Goal: Information Seeking & Learning: Learn about a topic

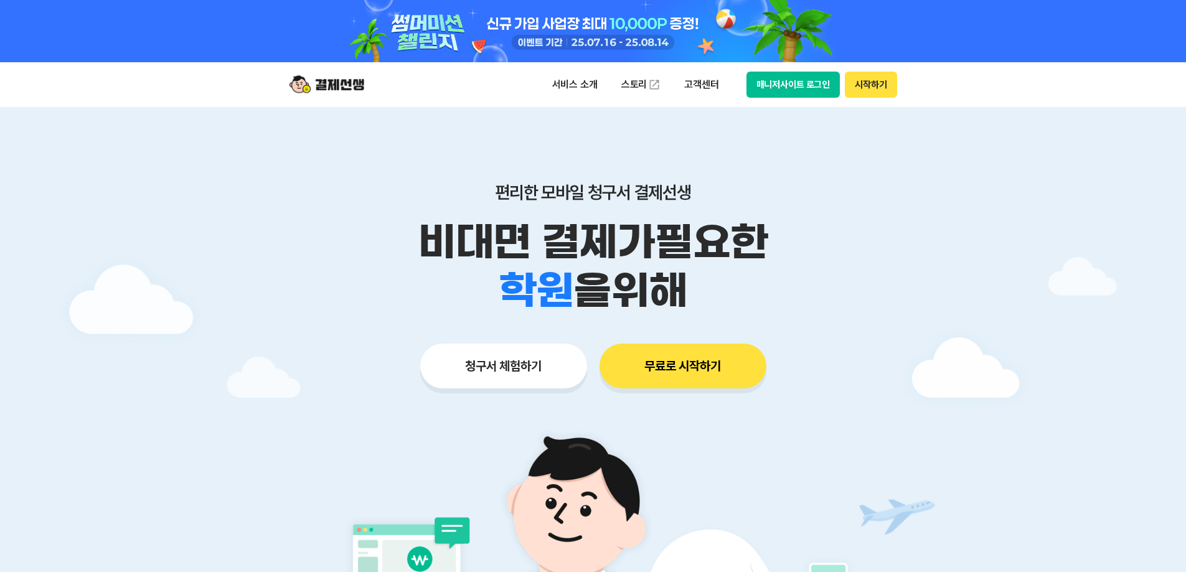
click at [798, 283] on div "편리한 모바일 청구서 결제선생 비대면 결제가 필요한 학원 공부방 호텔 쇼핑몰 병원 배달 보험사 항공사 골프장 을 위해" at bounding box center [593, 248] width 637 height 133
click at [807, 284] on div "학원 공부방 호텔 쇼핑몰 병원 배달 보험사 항공사 골프장 을 위해" at bounding box center [593, 290] width 637 height 49
drag, startPoint x: 823, startPoint y: 294, endPoint x: 451, endPoint y: 200, distance: 383.9
click at [451, 200] on div "편리한 모바일 청구서 결제선생 비대면 결제가 필요한 학원 공부방 호텔 쇼핑몰 병원 배달 보험사 항공사 골프장 을 위해" at bounding box center [593, 248] width 637 height 133
click at [451, 200] on p "편리한 모바일 청구서 결제선생" at bounding box center [593, 192] width 637 height 21
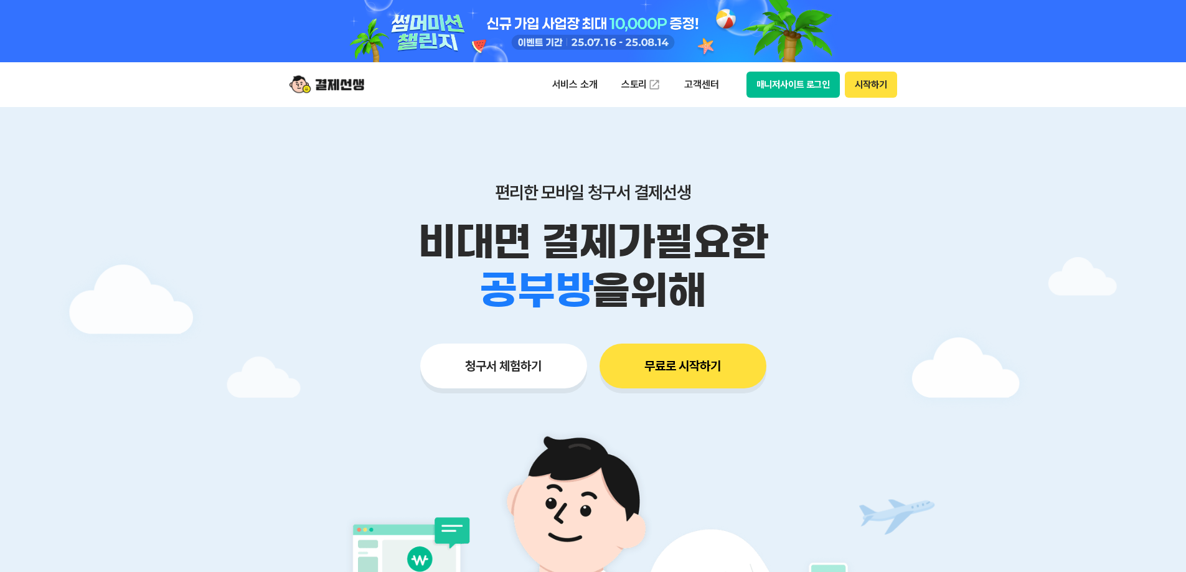
drag, startPoint x: 502, startPoint y: 171, endPoint x: 857, endPoint y: 308, distance: 381.1
click at [857, 308] on div "편리한 모바일 청구서 결제선생 비대면 결제가 필요한 학원 공부방 호텔 쇼핑몰 병원 배달 보험사 항공사 골프장 을 위해 청구서 체험하기 무료로 …" at bounding box center [593, 261] width 637 height 308
click at [857, 309] on div "학원 공부방 호텔 쇼핑몰 병원 배달 보험사 항공사 골프장 을 위해" at bounding box center [593, 290] width 637 height 49
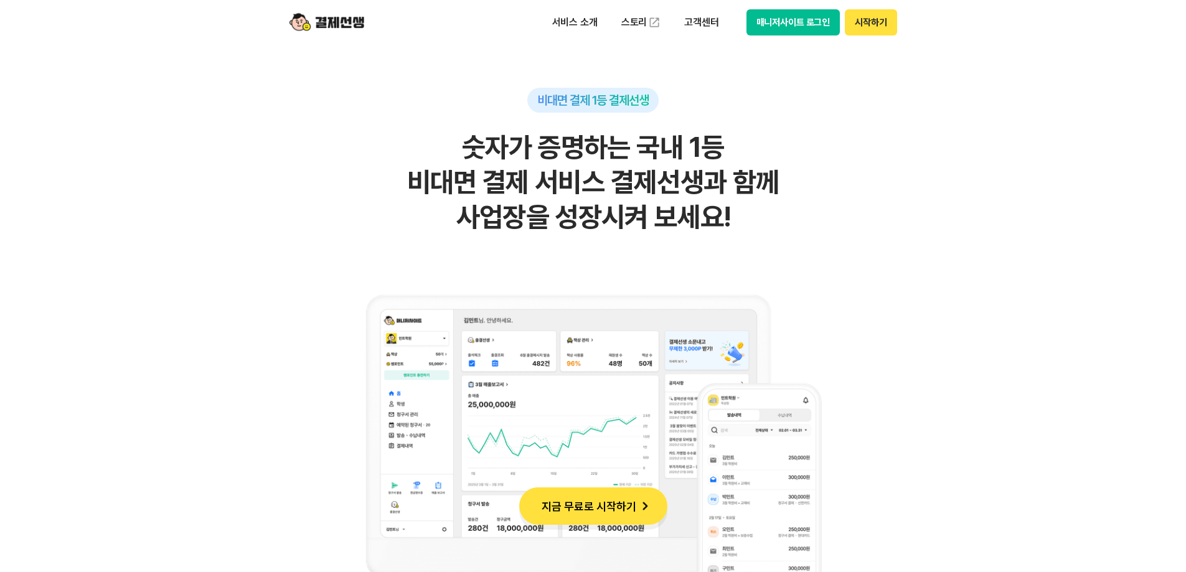
scroll to position [747, 0]
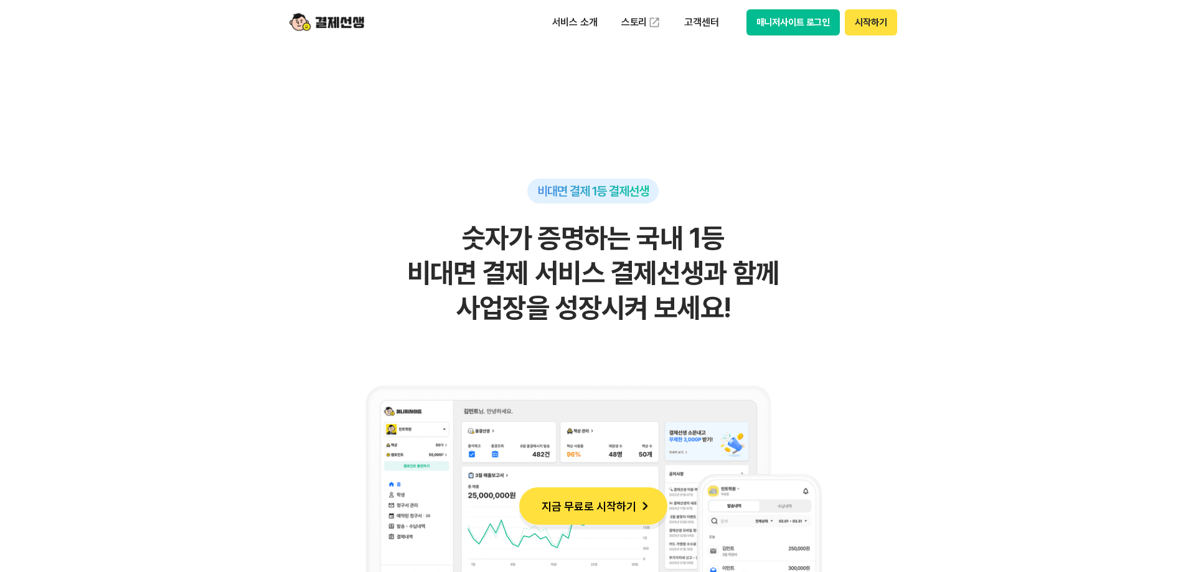
drag, startPoint x: 691, startPoint y: 293, endPoint x: 754, endPoint y: 317, distance: 68.0
click at [754, 317] on h2 "숫자가 증명하는 국내 1등 비대면 결제 서비스 결제선생과 함께 사업장을 성장시켜 보세요!" at bounding box center [593, 273] width 610 height 105
drag, startPoint x: 676, startPoint y: 280, endPoint x: 439, endPoint y: 228, distance: 242.7
click at [439, 228] on h2 "숫자가 증명하는 국내 1등 비대면 결제 서비스 결제선생과 함께 사업장을 성장시켜 보세요!" at bounding box center [593, 273] width 610 height 105
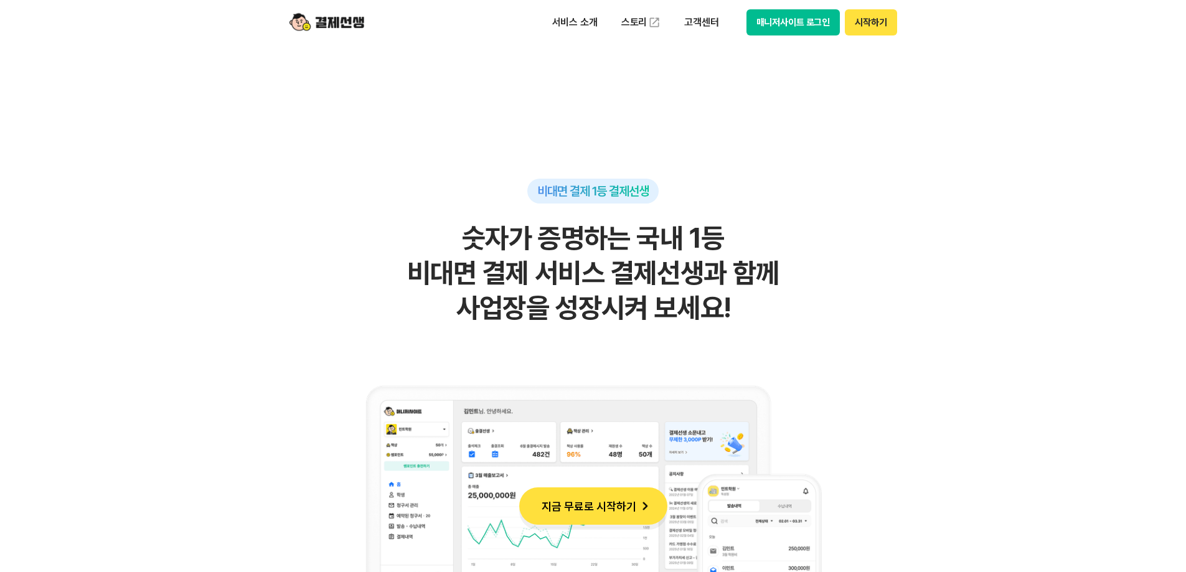
click at [439, 228] on h2 "숫자가 증명하는 국내 1등 비대면 결제 서비스 결제선생과 함께 사업장을 성장시켜 보세요!" at bounding box center [593, 273] width 610 height 105
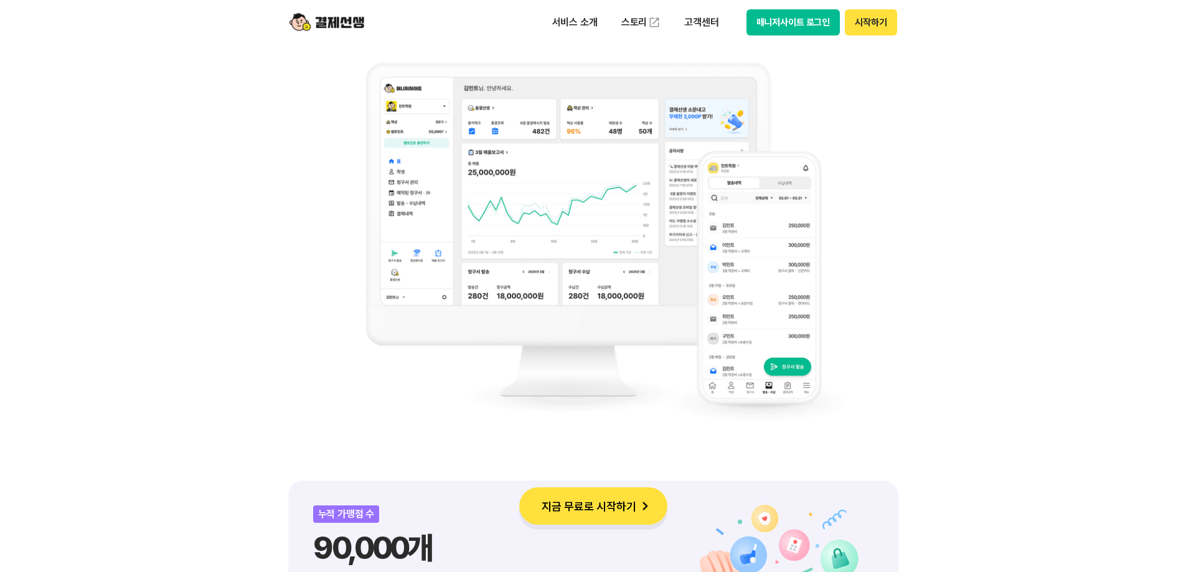
scroll to position [996, 0]
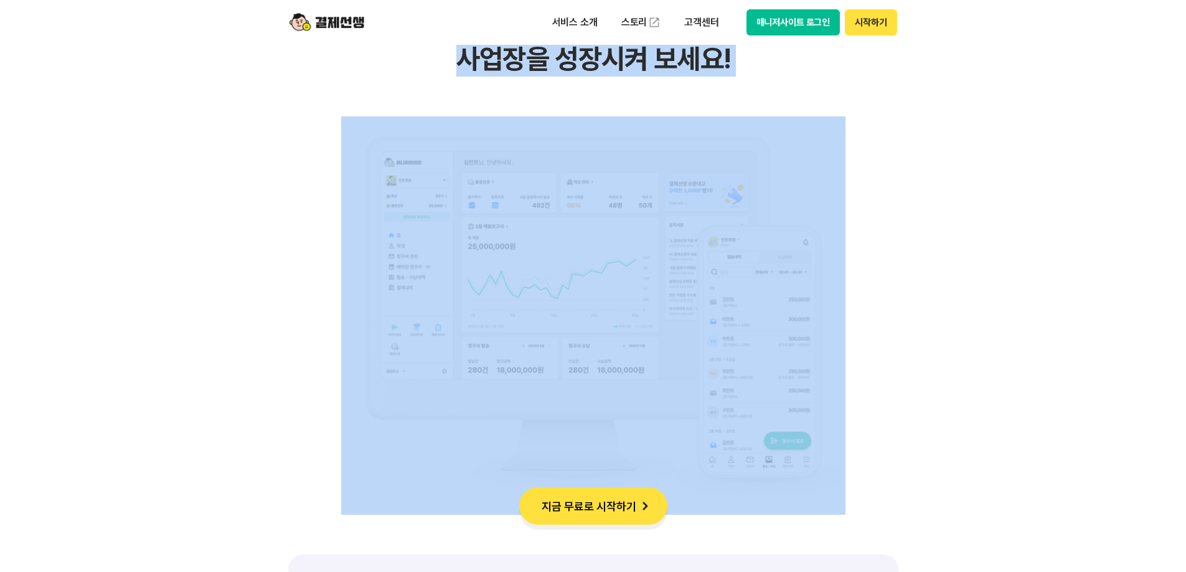
drag, startPoint x: 982, startPoint y: 346, endPoint x: 232, endPoint y: 126, distance: 782.4
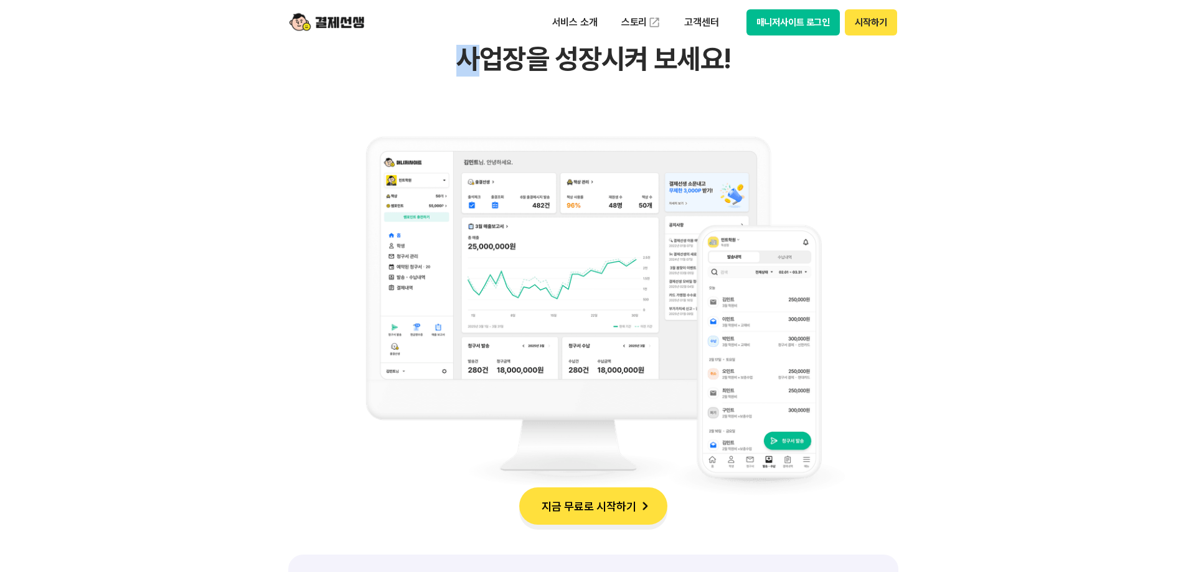
drag, startPoint x: 522, startPoint y: 76, endPoint x: 730, endPoint y: 107, distance: 210.2
click at [730, 107] on div "비대면 결제 1등 결제선생 숫자가 증명하는 국내 1등 비대면 결제 서비스 결제선생과 함께 사업장을 성장시켜 보세요!" at bounding box center [593, 222] width 610 height 585
click at [743, 110] on div "비대면 결제 1등 결제선생 숫자가 증명하는 국내 1등 비대면 결제 서비스 결제선생과 함께 사업장을 성장시켜 보세요!" at bounding box center [593, 222] width 610 height 585
drag, startPoint x: 469, startPoint y: 55, endPoint x: 731, endPoint y: 80, distance: 262.6
click at [731, 80] on div "비대면 결제 1등 결제선생 숫자가 증명하는 국내 1등 비대면 결제 서비스 결제선생과 함께 사업장을 성장시켜 보세요!" at bounding box center [593, 222] width 610 height 585
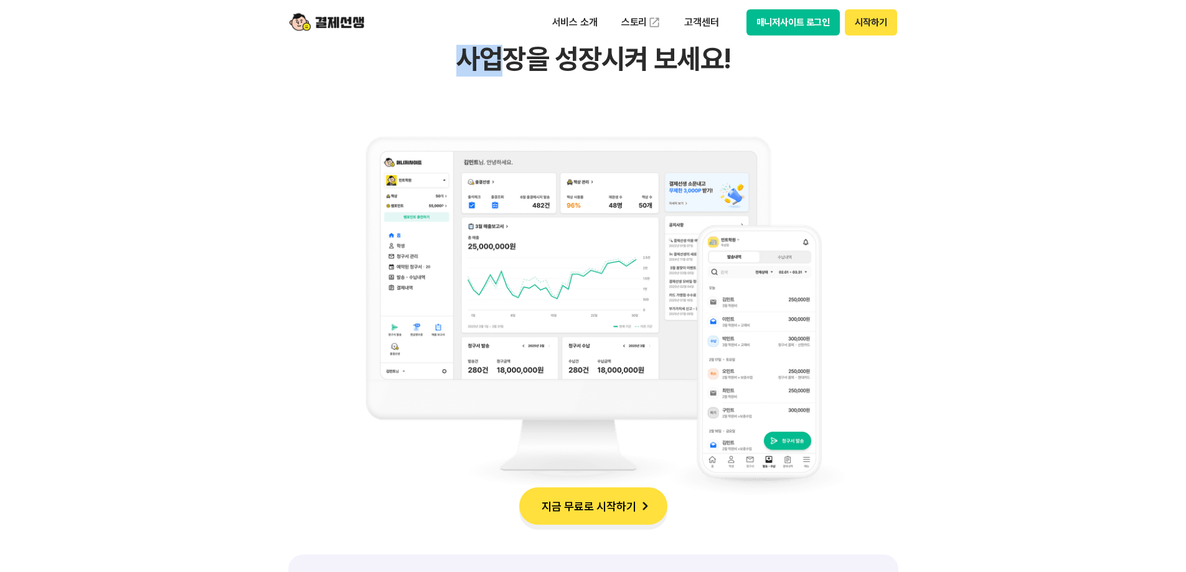
click at [731, 80] on div "비대면 결제 1등 결제선생 숫자가 증명하는 국내 1등 비대면 결제 서비스 결제선생과 함께 사업장을 성장시켜 보세요!" at bounding box center [593, 222] width 610 height 585
drag, startPoint x: 509, startPoint y: 67, endPoint x: 369, endPoint y: 62, distance: 139.5
click at [369, 62] on div "비대면 결제 1등 결제선생 숫자가 증명하는 국내 1등 비대면 결제 서비스 결제선생과 함께 사업장을 성장시켜 보세요!" at bounding box center [593, 222] width 610 height 585
click at [369, 62] on h2 "숫자가 증명하는 국내 1등 비대면 결제 서비스 결제선생과 함께 사업장을 성장시켜 보세요!" at bounding box center [593, 24] width 610 height 105
click at [636, 63] on h2 "숫자가 증명하는 국내 1등 비대면 결제 서비스 결제선생과 함께 사업장을 성장시켜 보세요!" at bounding box center [593, 24] width 610 height 105
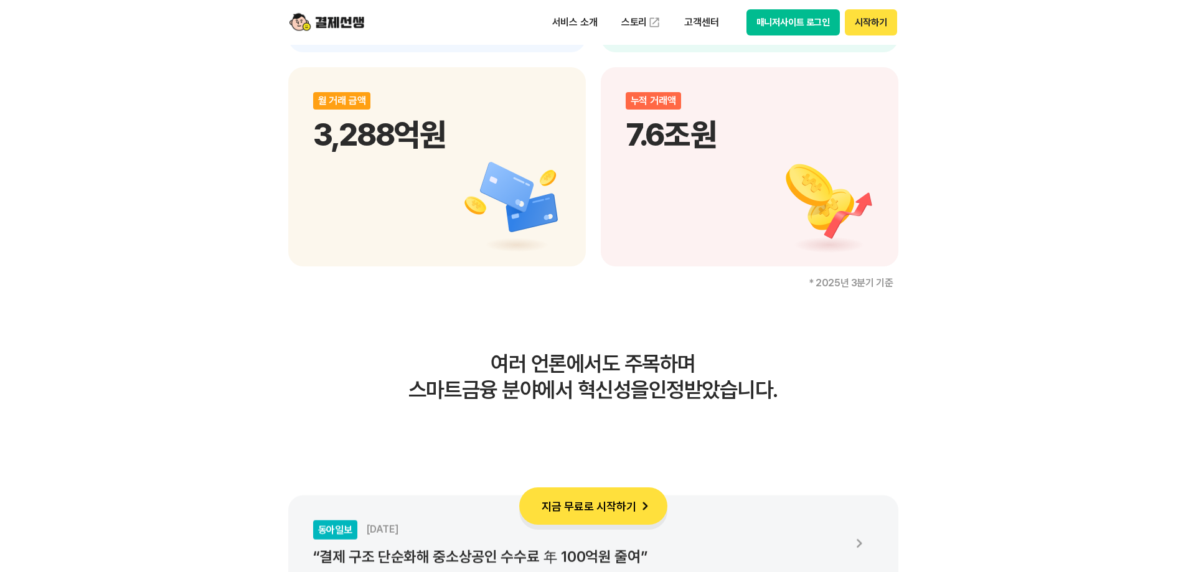
scroll to position [2117, 0]
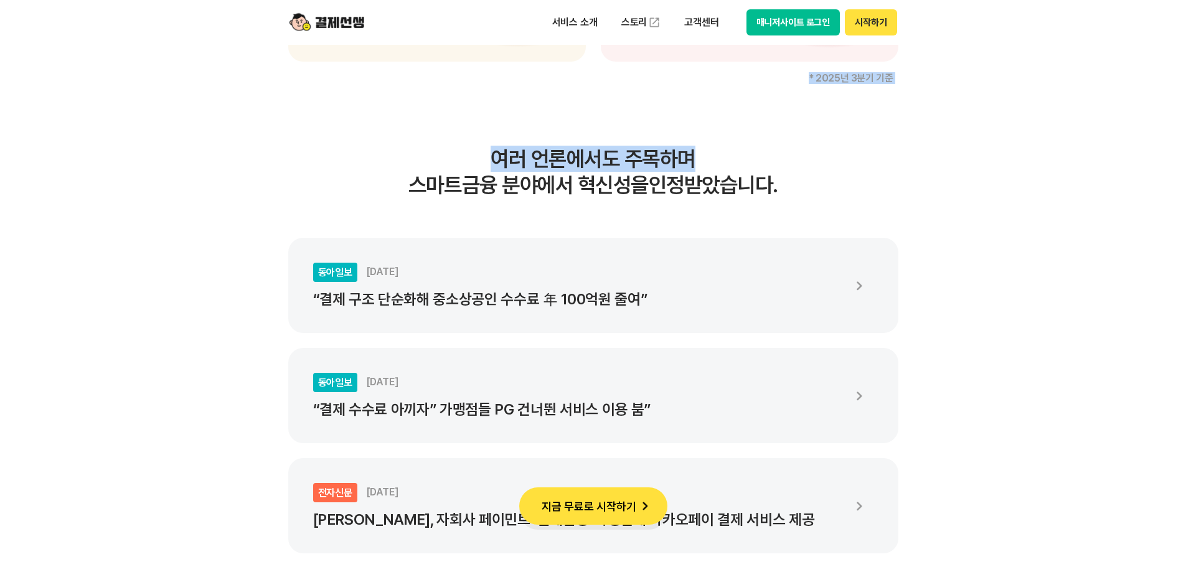
drag, startPoint x: 542, startPoint y: 146, endPoint x: 783, endPoint y: 171, distance: 242.8
click at [783, 171] on h3 "여러 언론에서도 주목하며 스마트금융 분야에서 혁신성을 인정받았습니다." at bounding box center [593, 172] width 610 height 52
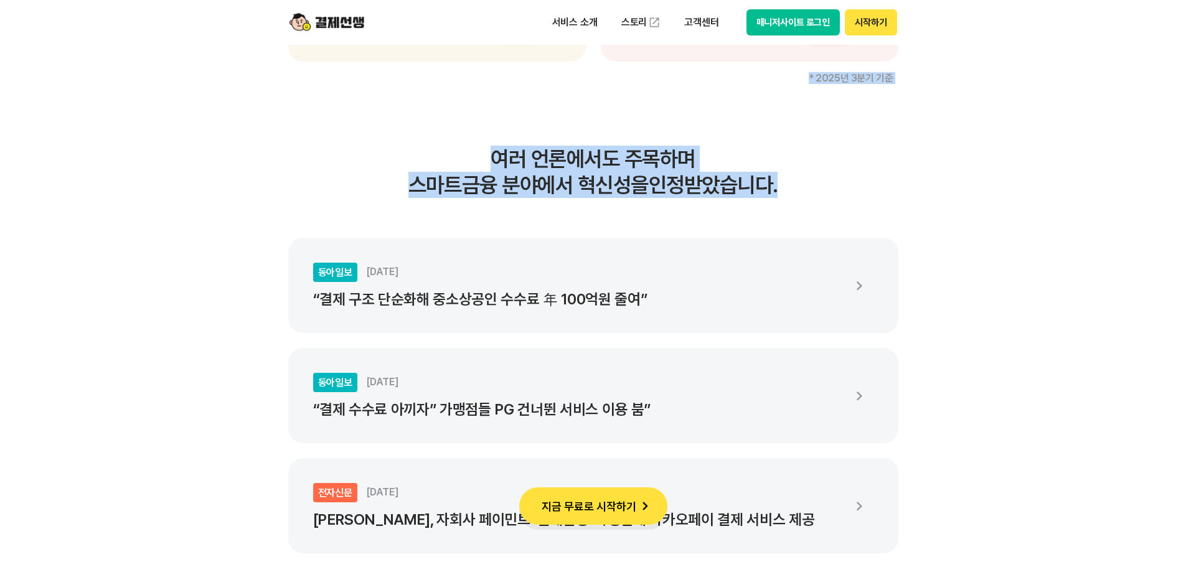
drag, startPoint x: 544, startPoint y: 159, endPoint x: 436, endPoint y: 144, distance: 109.4
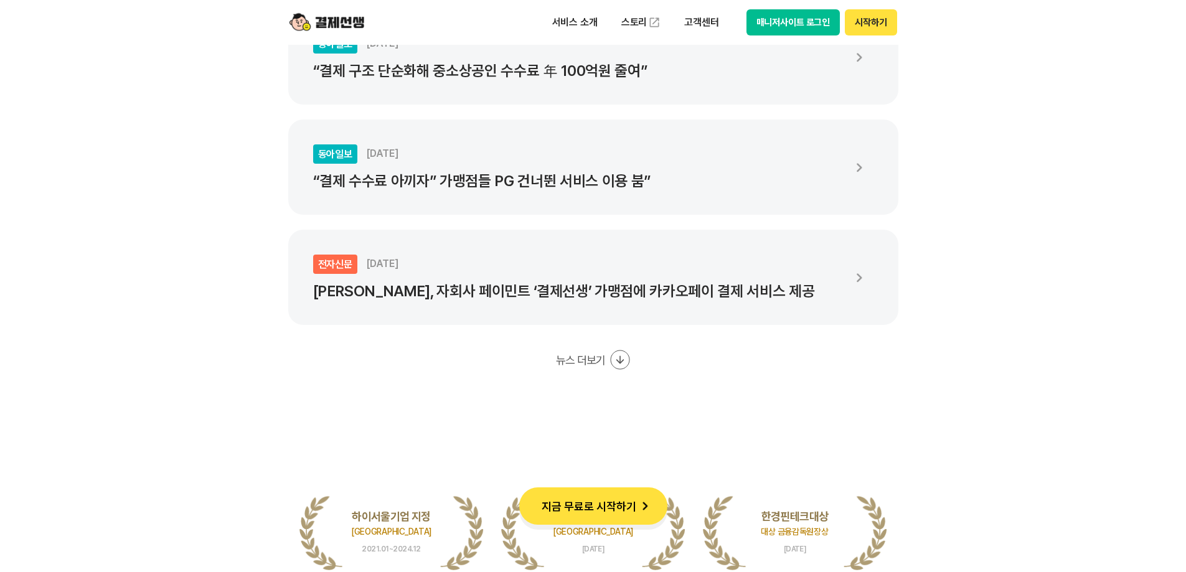
scroll to position [2490, 0]
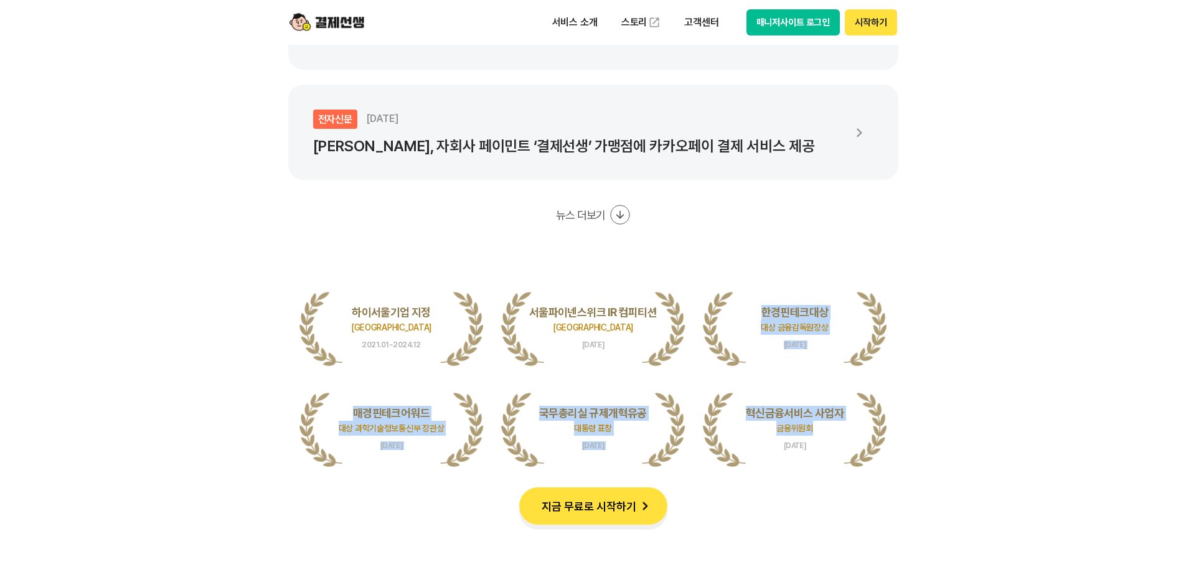
drag, startPoint x: 916, startPoint y: 324, endPoint x: 1048, endPoint y: 426, distance: 166.0
drag, startPoint x: 1048, startPoint y: 426, endPoint x: 1056, endPoint y: 427, distance: 8.2
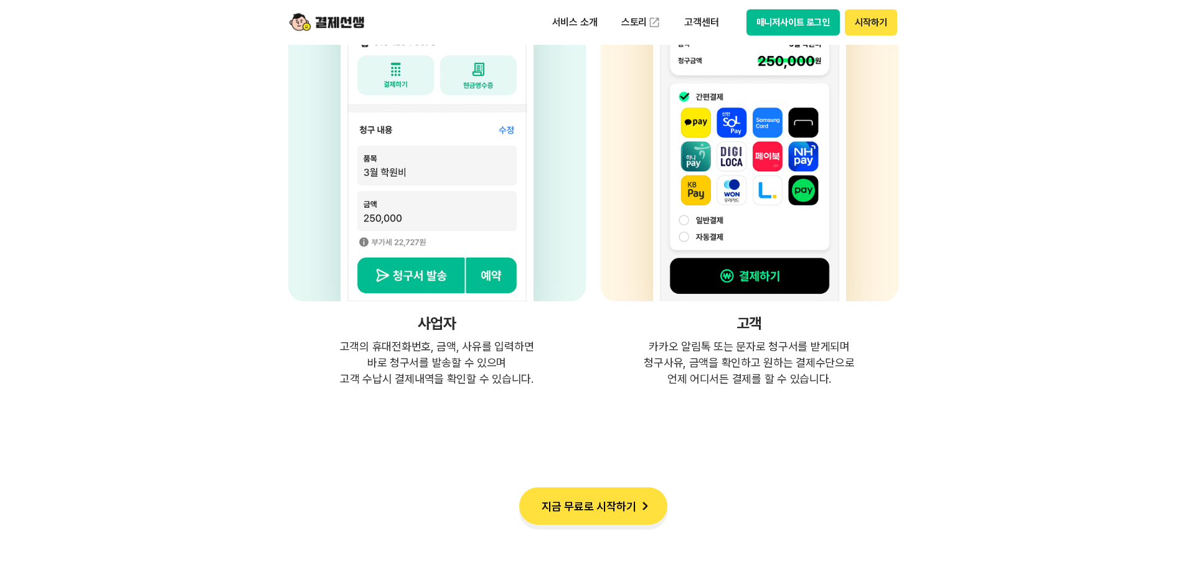
scroll to position [3362, 0]
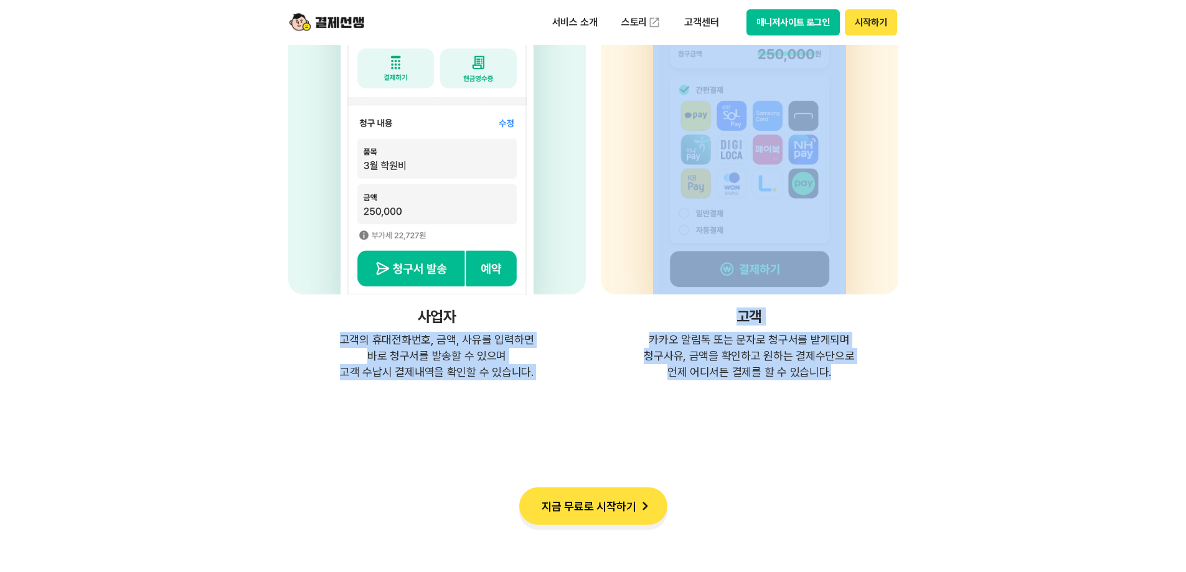
drag, startPoint x: 617, startPoint y: 352, endPoint x: 288, endPoint y: 329, distance: 329.5
click at [288, 329] on div "사업자 고객의 휴대전화번호, 금액, 사유를 입력하면 바로 청구서를 발송할 수 있으며 고객 수납시 결제내역을 확인할 수 있습니다. 고객 카카오 …" at bounding box center [593, 144] width 610 height 472
click at [311, 329] on div "사업자 고객의 휴대전화번호, 금액, 사유를 입력하면 바로 청구서를 발송할 수 있으며 고객 수납시 결제내역을 확인할 수 있습니다." at bounding box center [437, 144] width 298 height 472
click at [368, 338] on p "고객의 휴대전화번호, 금액, 사유를 입력하면 바로 청구서를 발송할 수 있으며 고객 수납시 결제내역을 확인할 수 있습니다." at bounding box center [437, 356] width 298 height 49
drag, startPoint x: 497, startPoint y: 341, endPoint x: 823, endPoint y: 390, distance: 329.4
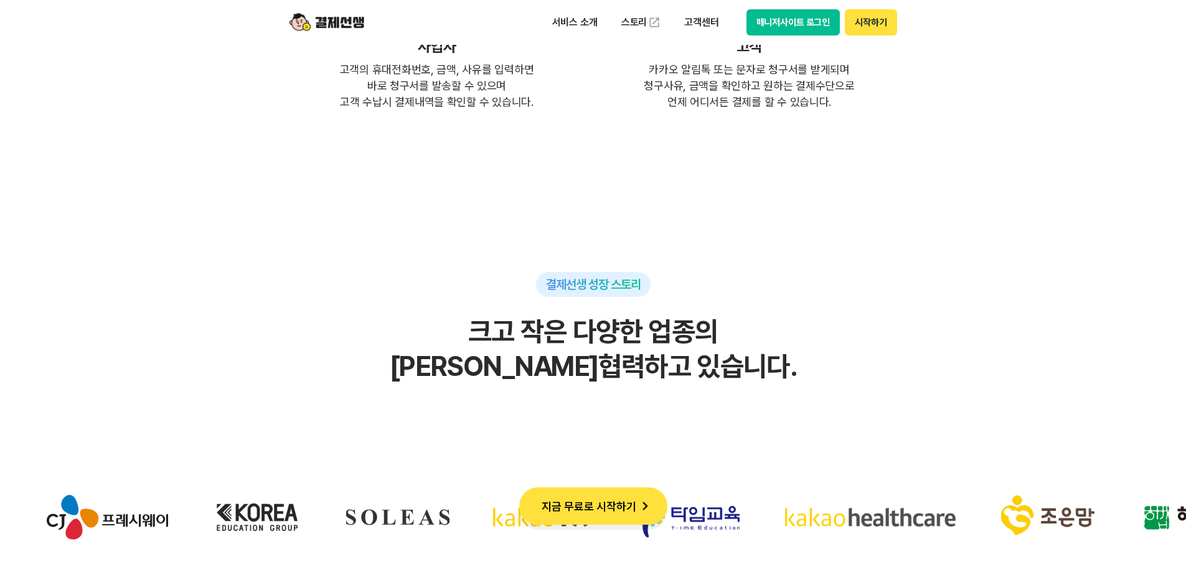
scroll to position [3673, 0]
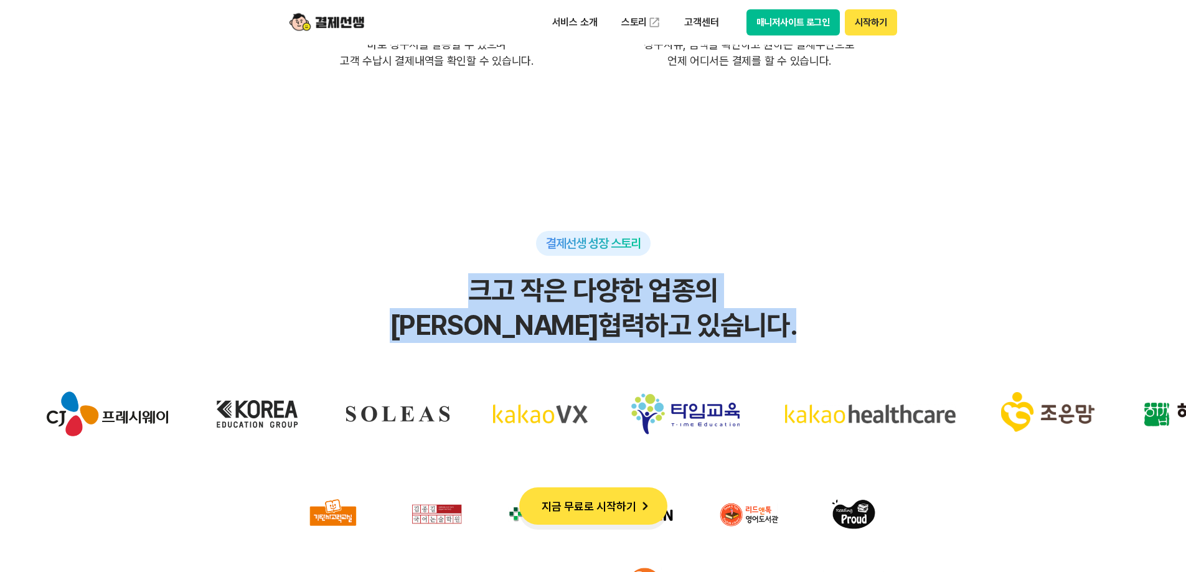
drag, startPoint x: 772, startPoint y: 338, endPoint x: 299, endPoint y: 284, distance: 476.2
click at [299, 284] on h2 "크고 작은 다양한 업종의 파트너사들과 협력하고 있습니다." at bounding box center [593, 308] width 1136 height 70
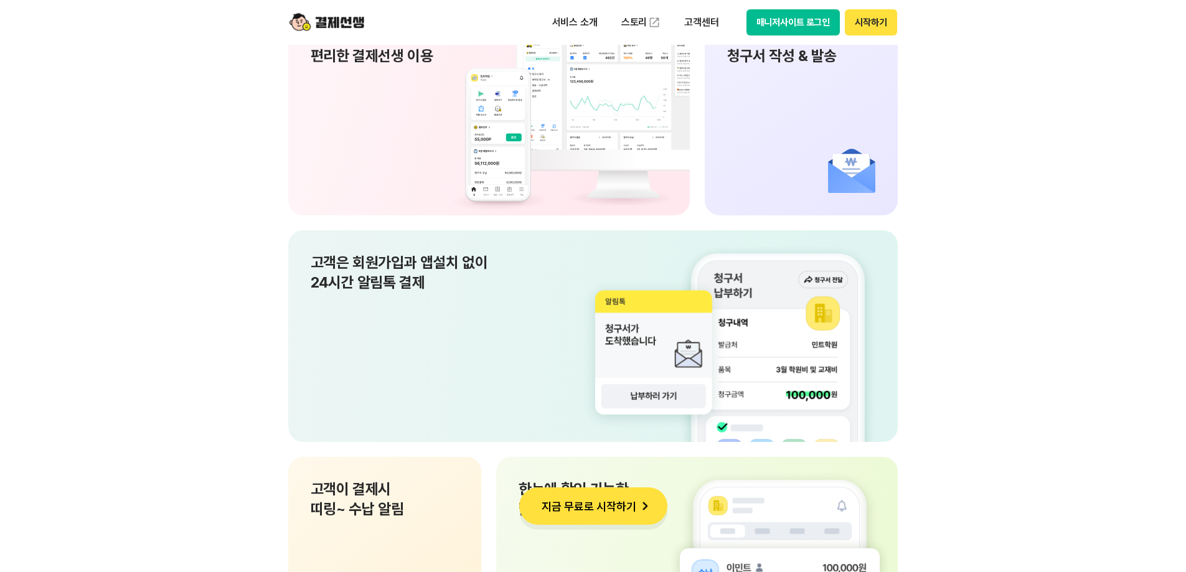
scroll to position [8528, 0]
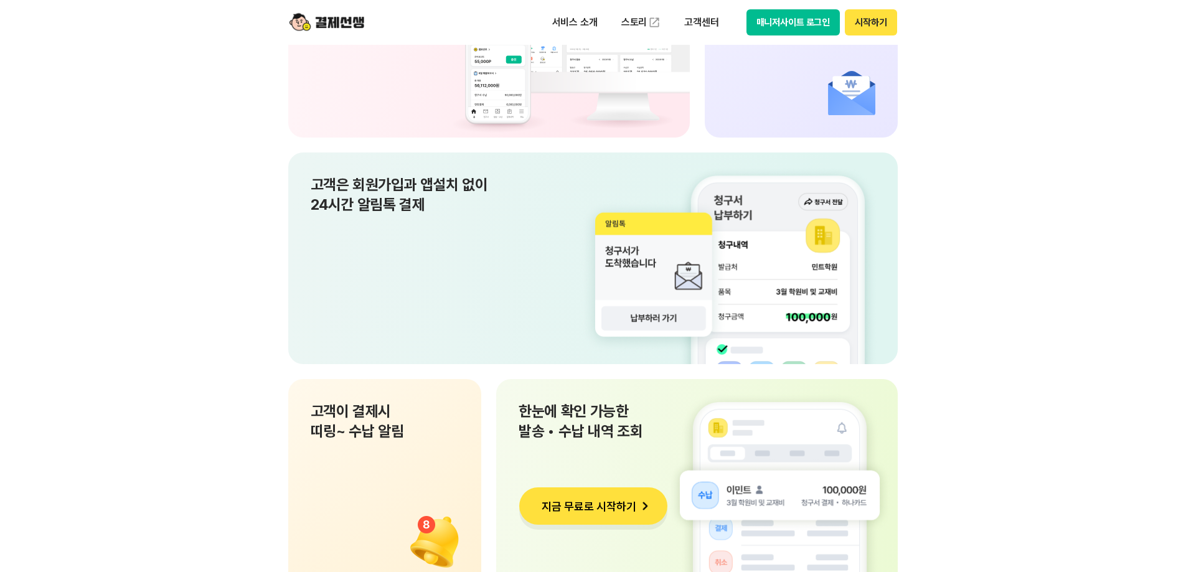
click at [965, 424] on section "쉽고 편한 결제선생 UX 사업장과 고객 모두가 편리하게 사용할 수 있도록 설계 하였습니다. 서비스소개 바로가기 PC와 App으로 언제 어디서든…" at bounding box center [593, 359] width 1186 height 1240
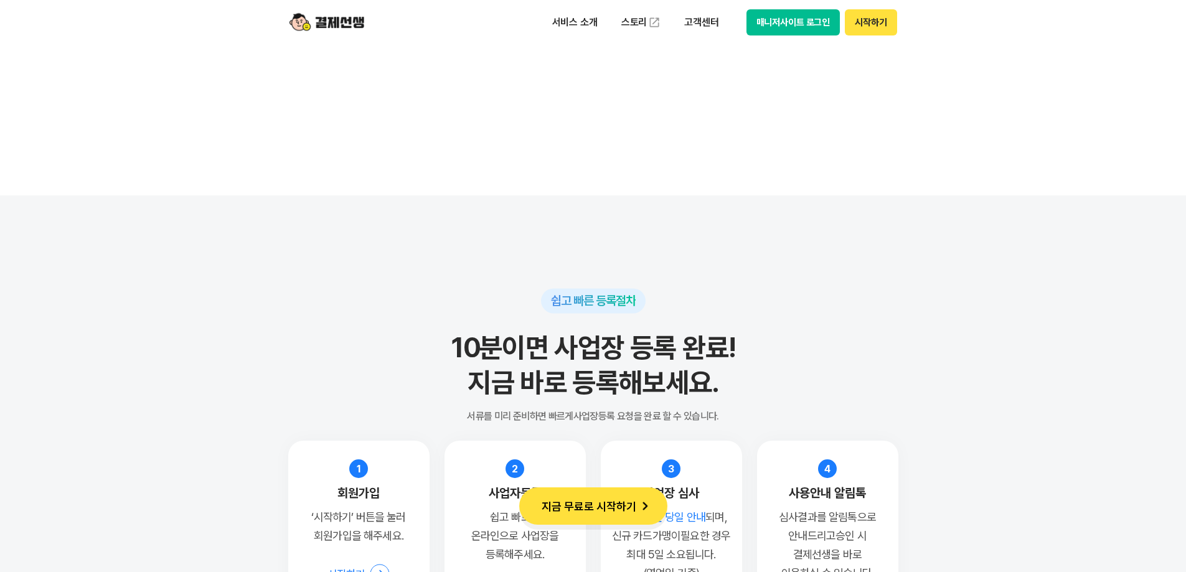
scroll to position [9524, 0]
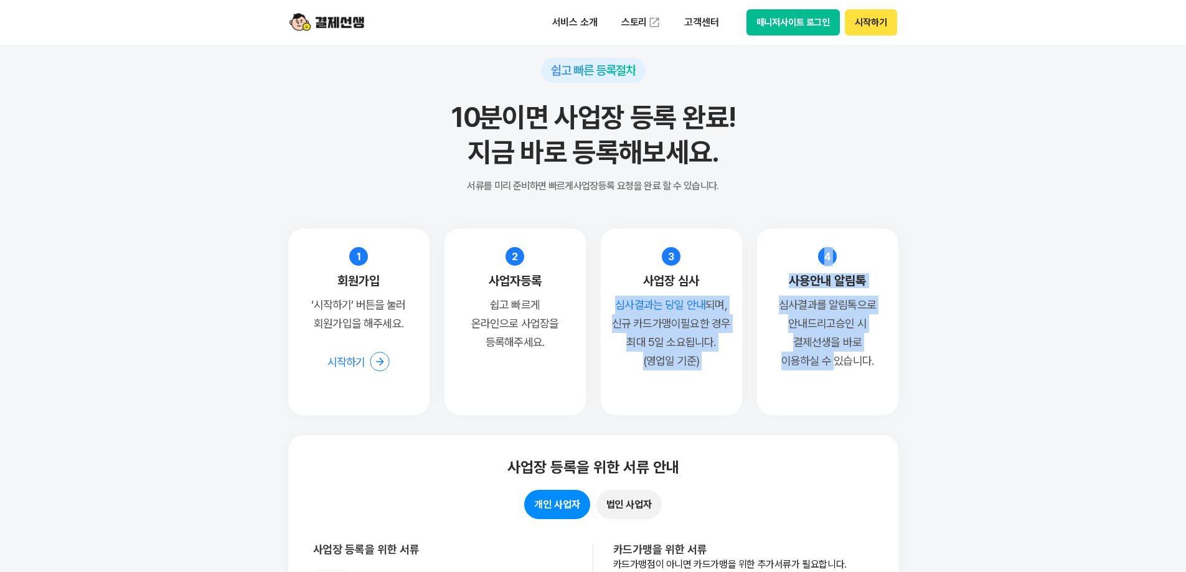
drag, startPoint x: 680, startPoint y: 327, endPoint x: 830, endPoint y: 377, distance: 158.9
click at [830, 377] on ol "1 회원가입 ‘시작하기’ 버튼을 눌러 회원가입을 해주세요. 시작하기 2 사업자등록 쉽고 빠르게 온라인으로 사업장을 등록해주세요. 3 사업장 심…" at bounding box center [593, 321] width 610 height 187
click at [830, 377] on li "4 사용안내 알림톡 심사결과를 알림톡으로 안내드리고 승인 시 결제선생을 바로 이용하실 수 있습니다." at bounding box center [827, 321] width 141 height 187
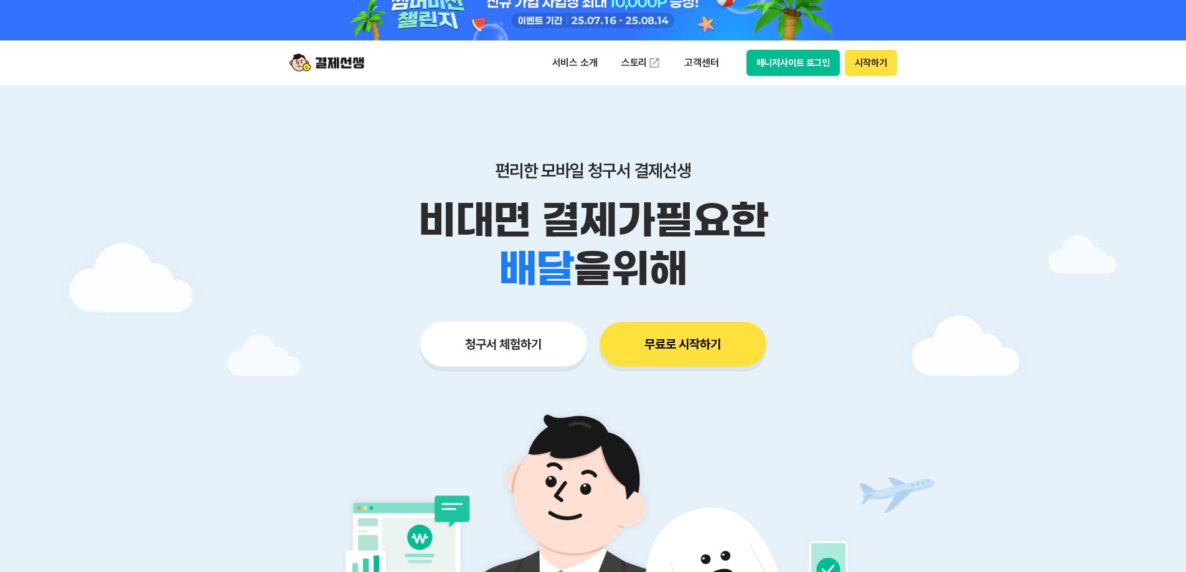
scroll to position [0, 0]
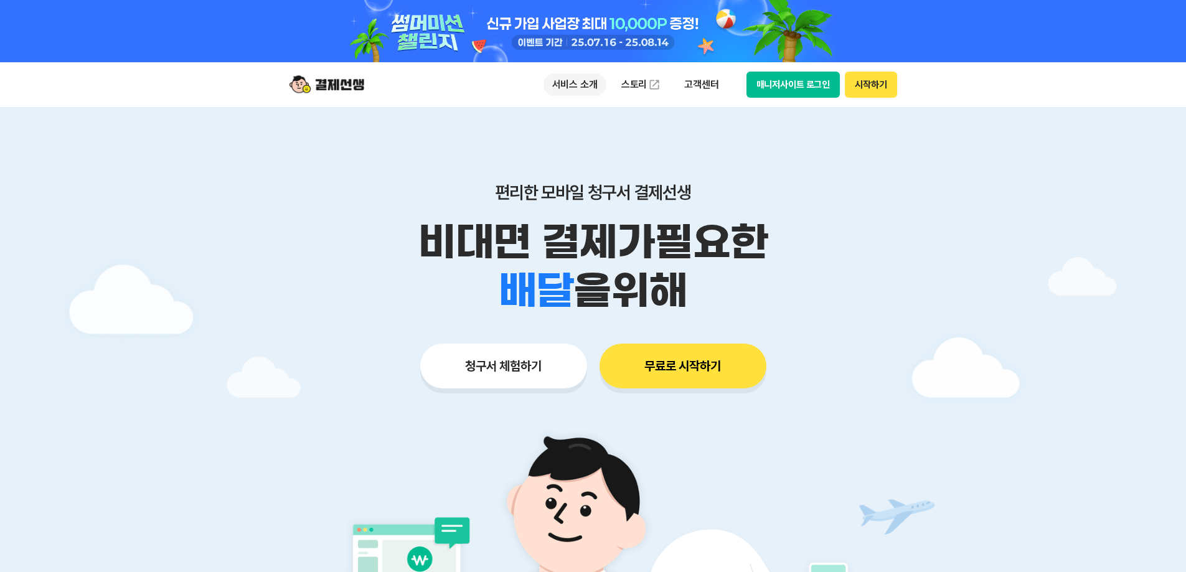
click at [554, 83] on p "서비스 소개" at bounding box center [574, 84] width 63 height 22
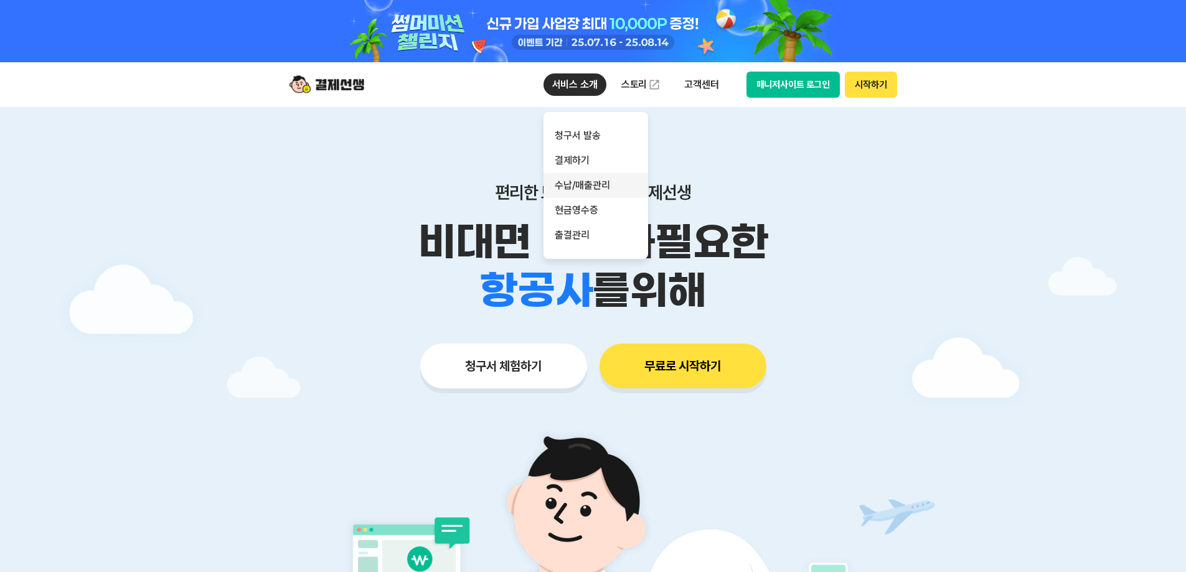
click at [584, 179] on link "수납/매출관리" at bounding box center [595, 185] width 105 height 25
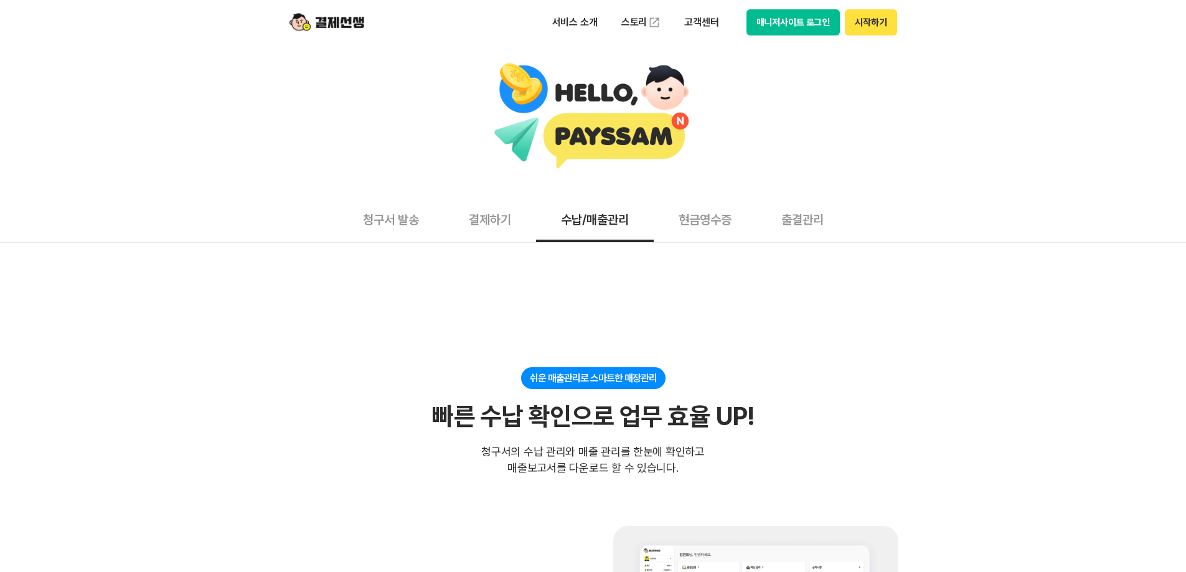
click at [485, 220] on button "결제하기" at bounding box center [490, 219] width 92 height 46
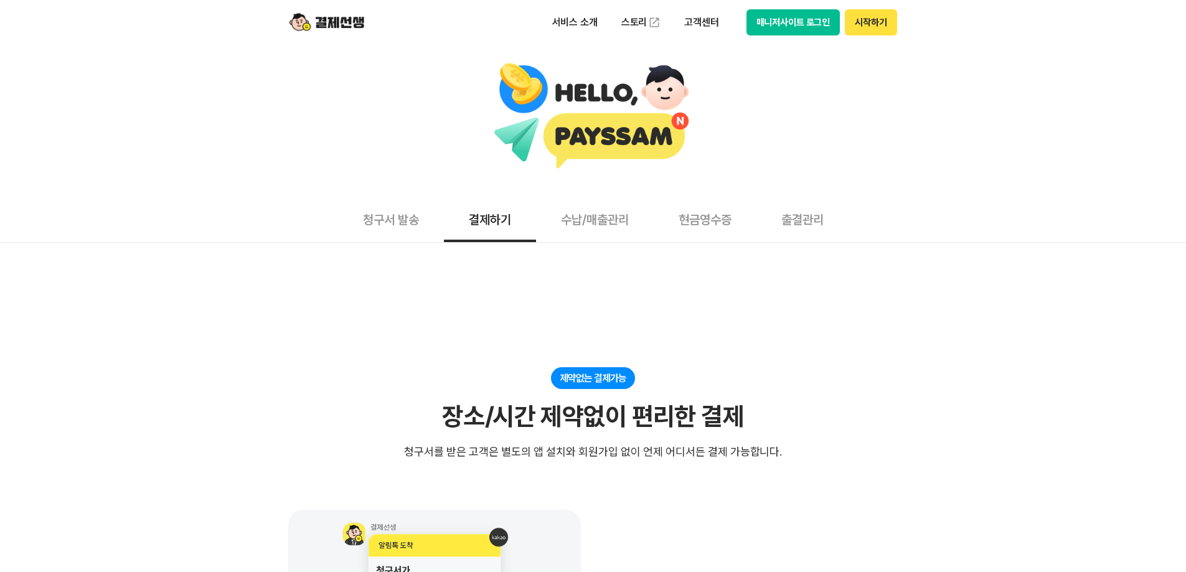
click at [423, 222] on button "청구서 발송" at bounding box center [391, 219] width 106 height 46
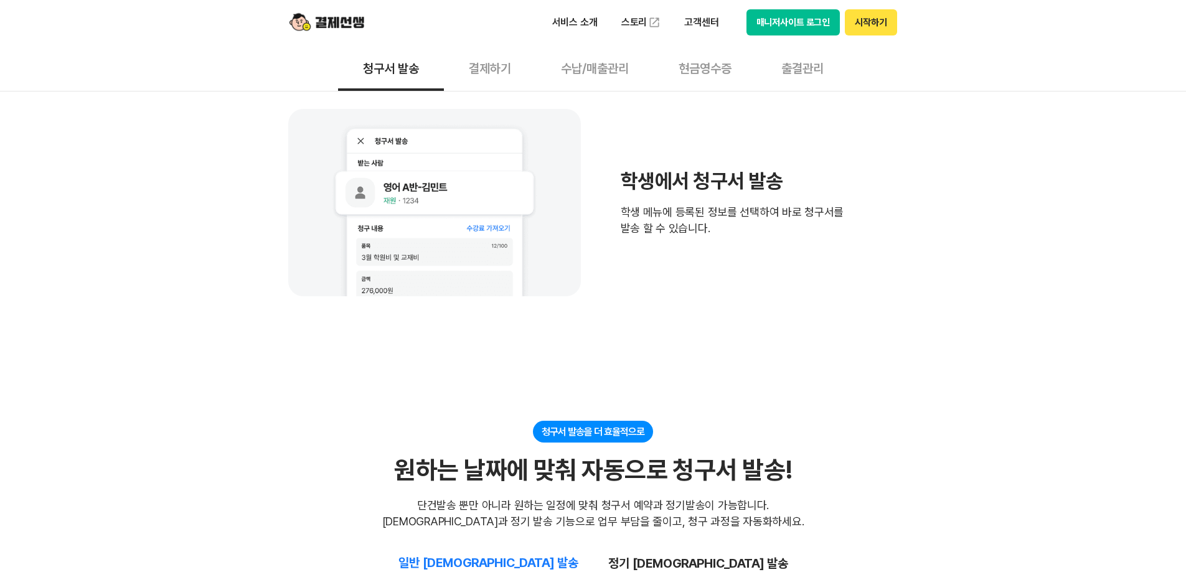
scroll to position [1183, 0]
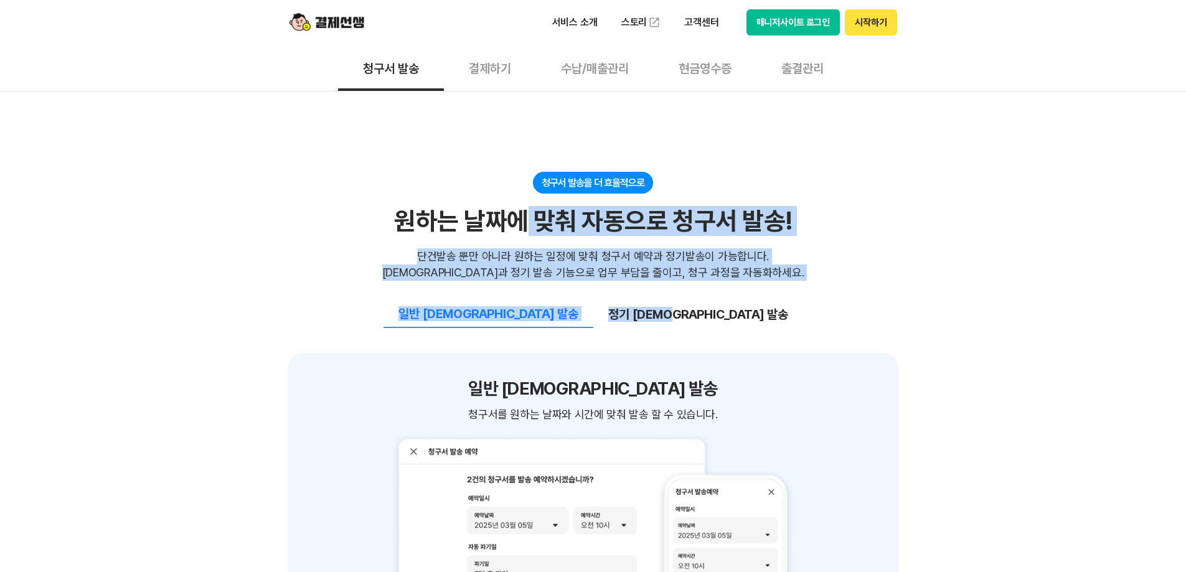
drag, startPoint x: 550, startPoint y: 190, endPoint x: 783, endPoint y: 256, distance: 242.8
click at [783, 256] on section "청구서 발송을 더 효율적으로 원하는 날짜에 맞춰 자동으로 청구서 발송! 원하는 날짜에 맞춰 자동으로 청구서 발송! 단건발송 뿐만 아니라 원하는…" at bounding box center [593, 424] width 610 height 505
click at [783, 281] on div "일반 [DEMOGRAPHIC_DATA] 발송 정기 [DEMOGRAPHIC_DATA] 발송" at bounding box center [593, 304] width 610 height 47
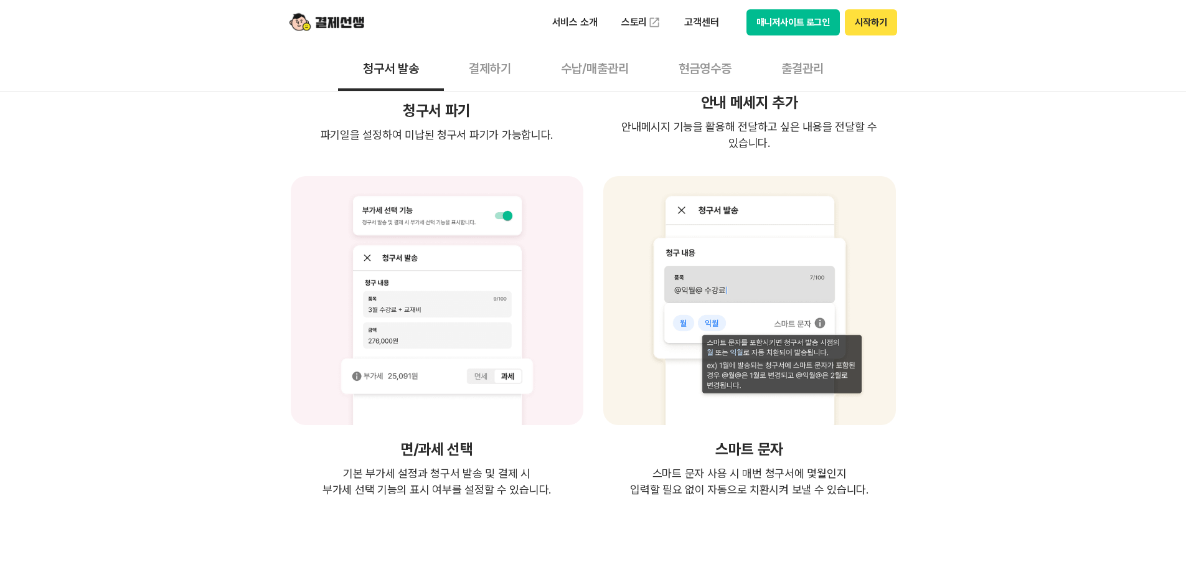
scroll to position [2428, 0]
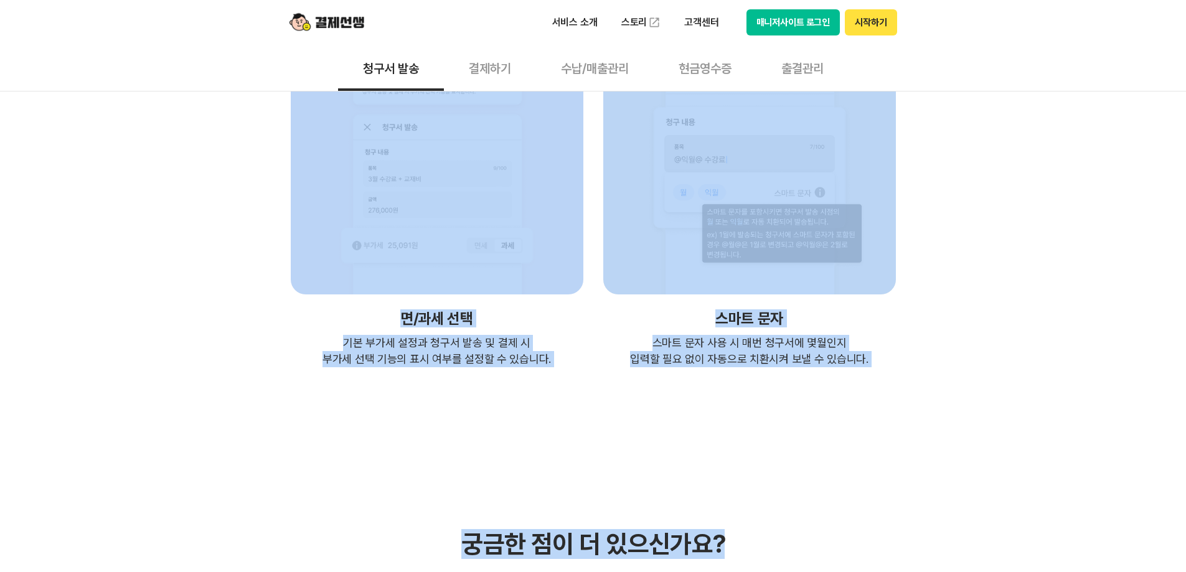
drag, startPoint x: 875, startPoint y: 317, endPoint x: 334, endPoint y: 248, distance: 544.7
click at [349, 252] on div "면/과세 선택 기본 부가세 설정과 청구서 발송 및 결제 시 부가세 선택 기능의 표시 여부를 설정할 수 있습니다." at bounding box center [437, 206] width 298 height 322
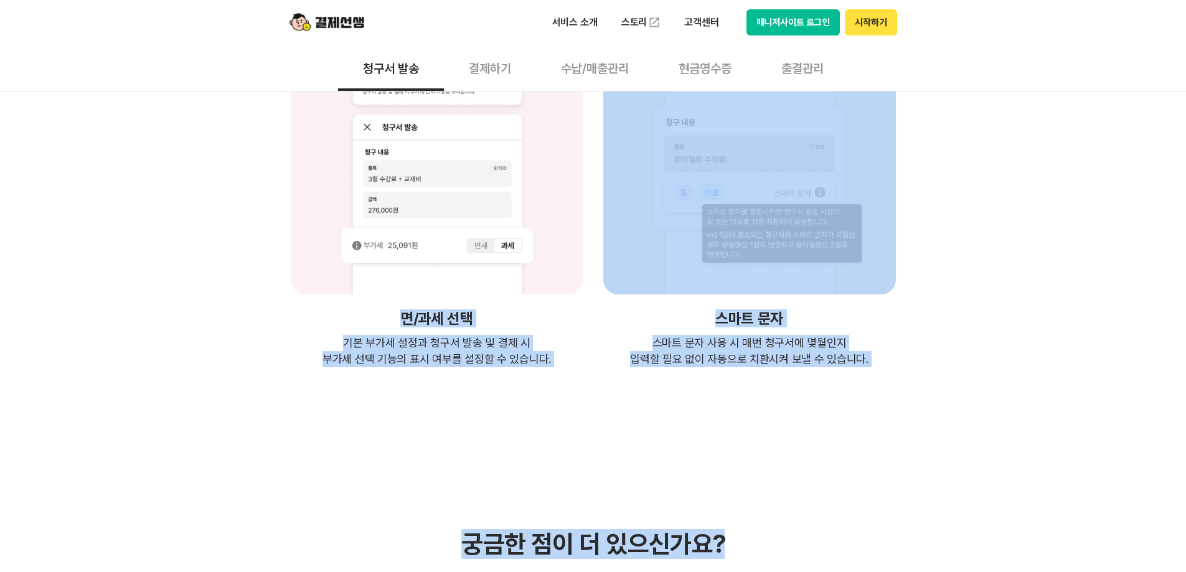
drag, startPoint x: 756, startPoint y: 319, endPoint x: 946, endPoint y: 325, distance: 190.0
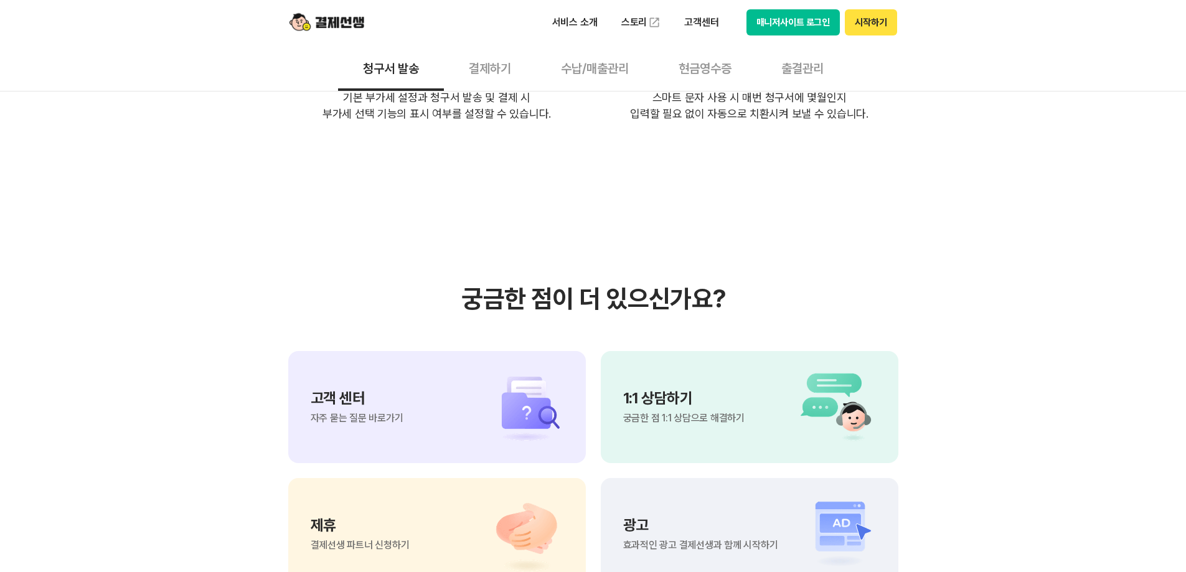
scroll to position [2677, 0]
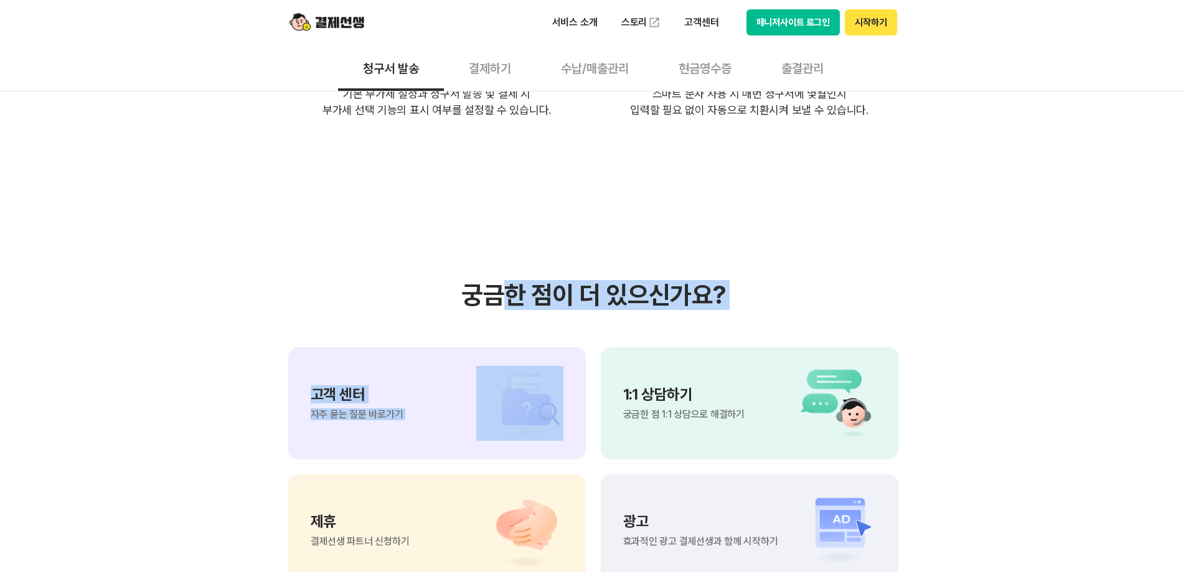
drag, startPoint x: 494, startPoint y: 233, endPoint x: 761, endPoint y: 265, distance: 268.9
click at [761, 280] on div "궁금한 점이 더 있으신가요? 고객 센터 자주 묻는 질문 바로가기 1:1 상담하기 궁금한 점 1:1 상담으로 해결하기 제휴 결제선생 파트너 신청…" at bounding box center [593, 433] width 610 height 306
drag, startPoint x: 688, startPoint y: 255, endPoint x: 461, endPoint y: 243, distance: 228.1
click at [461, 280] on div "궁금한 점이 더 있으신가요? 고객 센터 자주 묻는 질문 바로가기 1:1 상담하기 궁금한 점 1:1 상담으로 해결하기 제휴 결제선생 파트너 신청…" at bounding box center [593, 433] width 610 height 306
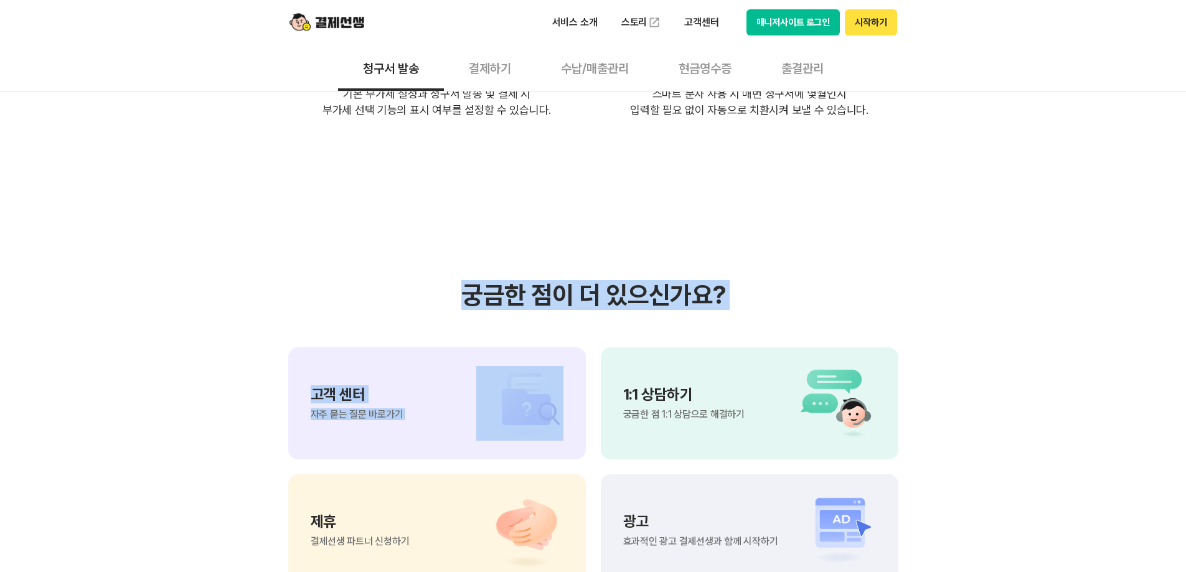
click at [461, 280] on h3 "궁금한 점이 더 있으신가요?" at bounding box center [593, 295] width 610 height 30
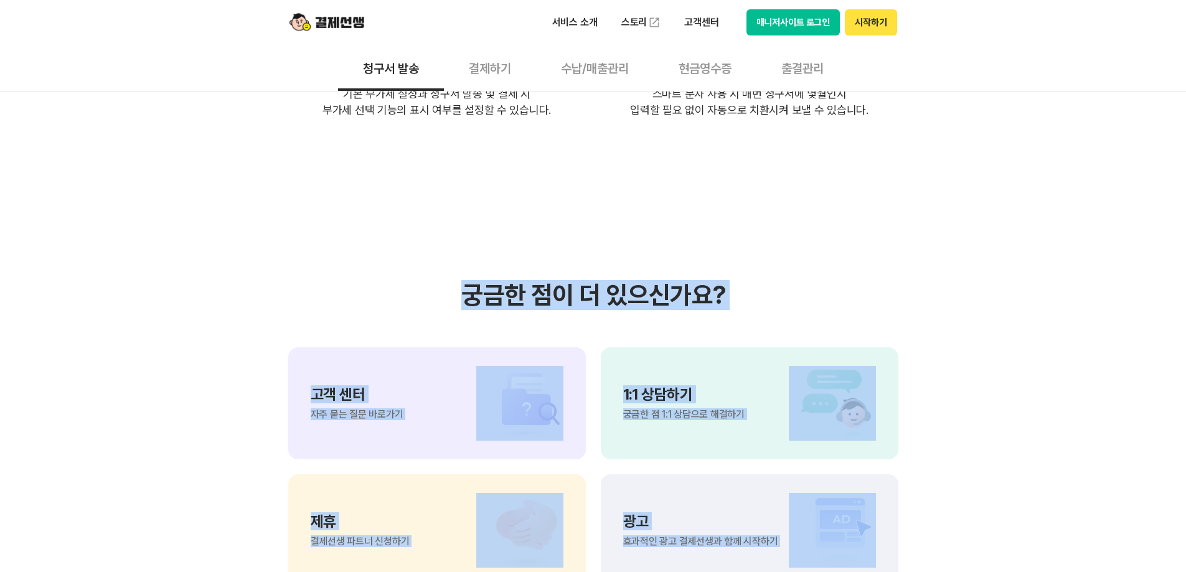
drag, startPoint x: 532, startPoint y: 253, endPoint x: 1056, endPoint y: 481, distance: 571.8
click at [1056, 481] on section "궁금한 점이 더 있으신가요? 고객 센터 자주 묻는 질문 바로가기 1:1 상담하기 궁금한 점 1:1 상담으로 해결하기 제휴 결제선생 파트너 신청…" at bounding box center [593, 433] width 1186 height 630
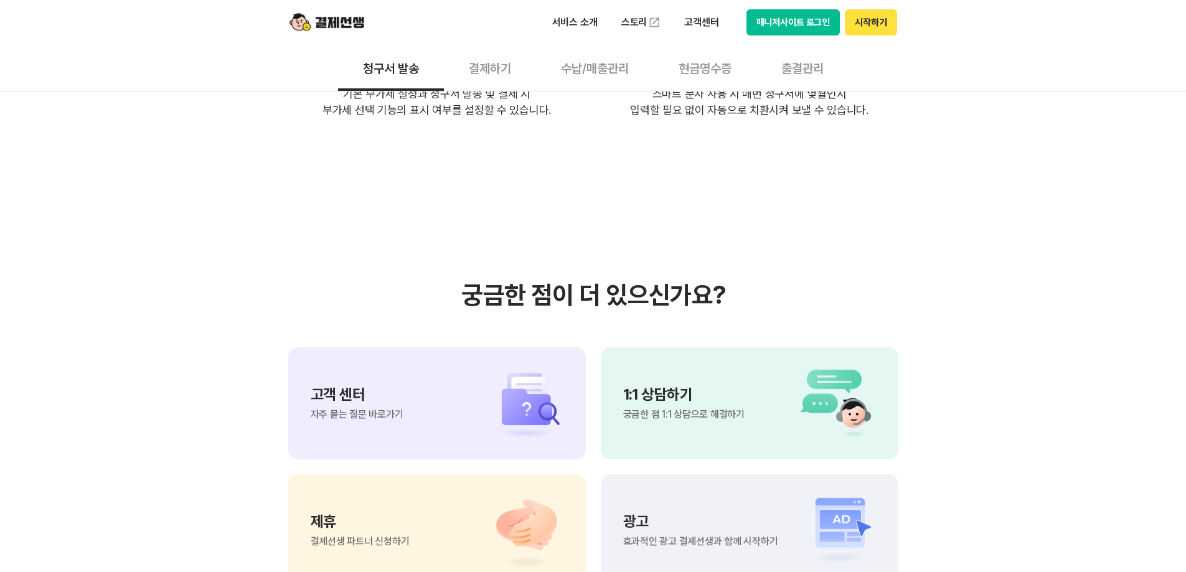
click at [441, 483] on div "제휴 결제선생 파트너 신청하기" at bounding box center [437, 530] width 298 height 112
click at [62, 188] on section "궁금한 점이 더 있으신가요? 고객 센터 자주 묻는 질문 바로가기 1:1 상담하기 궁금한 점 1:1 상담으로 해결하기 제휴 결제선생 파트너 신청…" at bounding box center [593, 433] width 1186 height 630
drag, startPoint x: 674, startPoint y: 175, endPoint x: 701, endPoint y: 151, distance: 36.1
click at [679, 175] on section "궁금한 점이 더 있으신가요? 고객 센터 자주 묻는 질문 바로가기 1:1 상담하기 궁금한 점 1:1 상담으로 해결하기 제휴 결제선생 파트너 신청…" at bounding box center [593, 433] width 1186 height 630
